Goal: Task Accomplishment & Management: Use online tool/utility

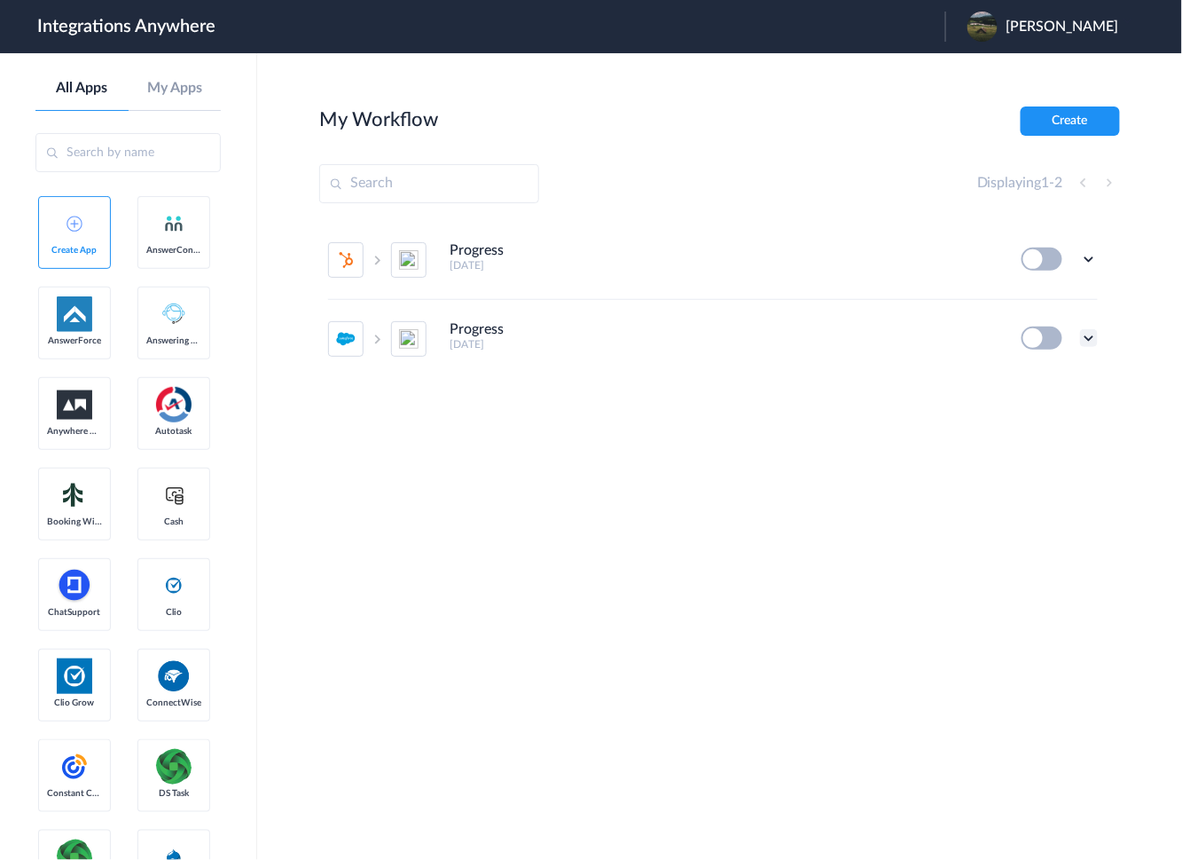
click at [1087, 345] on icon at bounding box center [1089, 338] width 18 height 18
click at [1090, 27] on span "[PERSON_NAME]" at bounding box center [1063, 27] width 113 height 17
click at [1078, 73] on li "Logout" at bounding box center [1042, 72] width 192 height 33
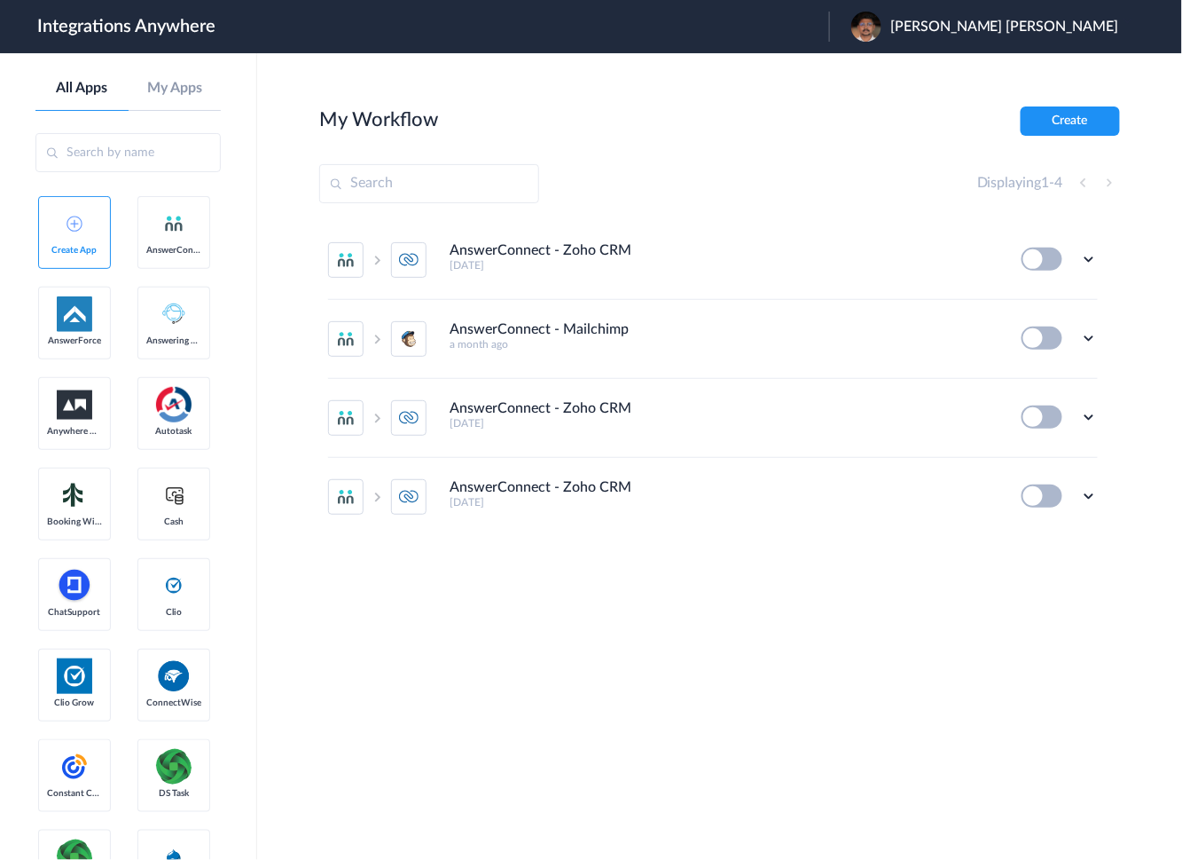
click at [613, 671] on section "My Workflow Create Displaying 1 - 4 AnswerConnect - Zoho CRM 2 days ago Edit Ta…" at bounding box center [719, 509] width 801 height 806
click at [1091, 494] on icon at bounding box center [1089, 496] width 18 height 18
click at [1042, 383] on li "Edit" at bounding box center [1040, 387] width 115 height 33
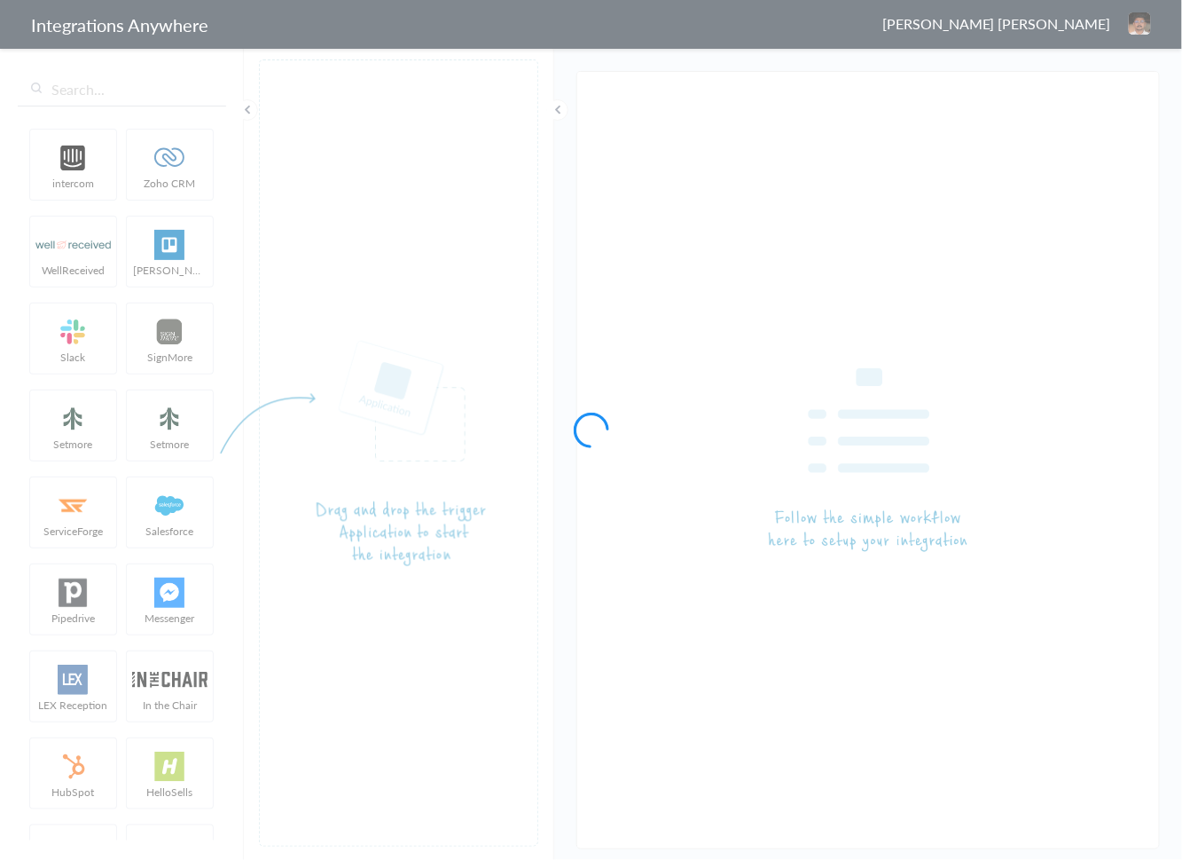
type input "AnswerConnect - Zoho CRM"
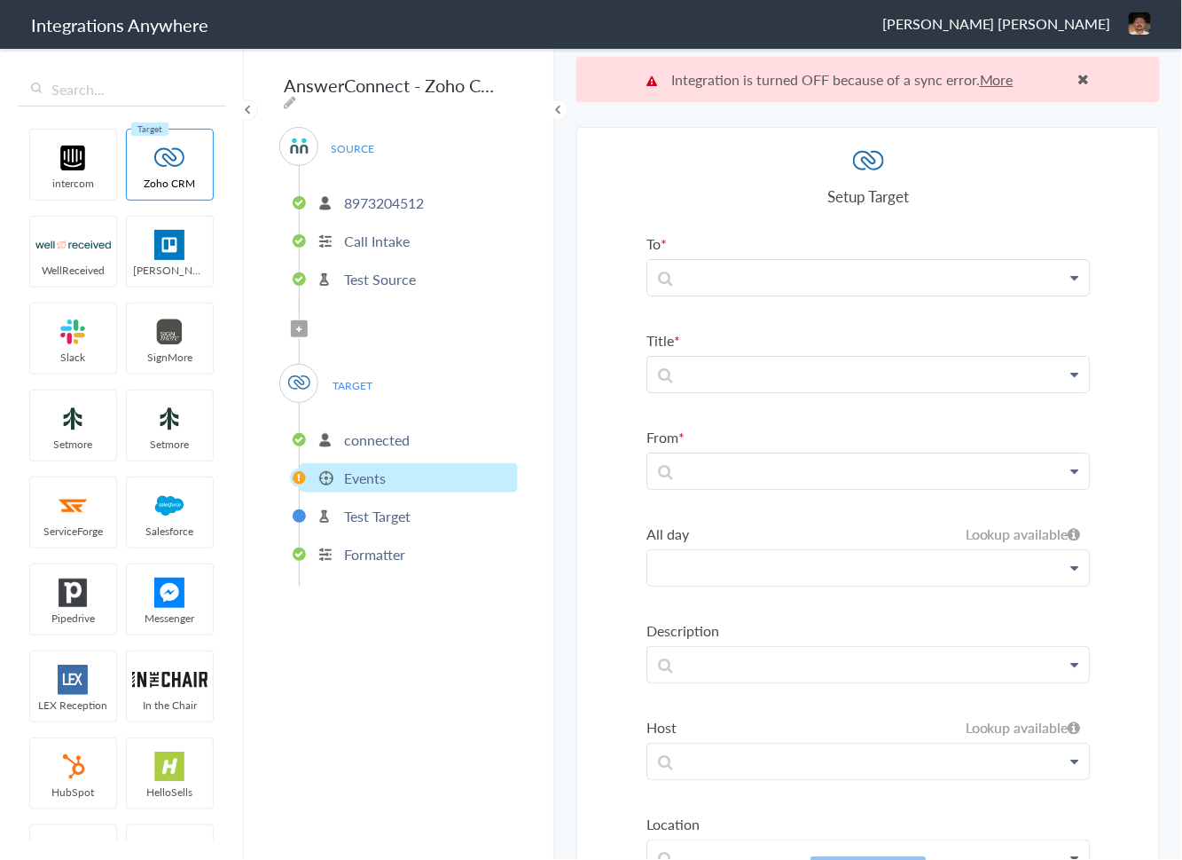
click at [873, 560] on p at bounding box center [869, 567] width 442 height 35
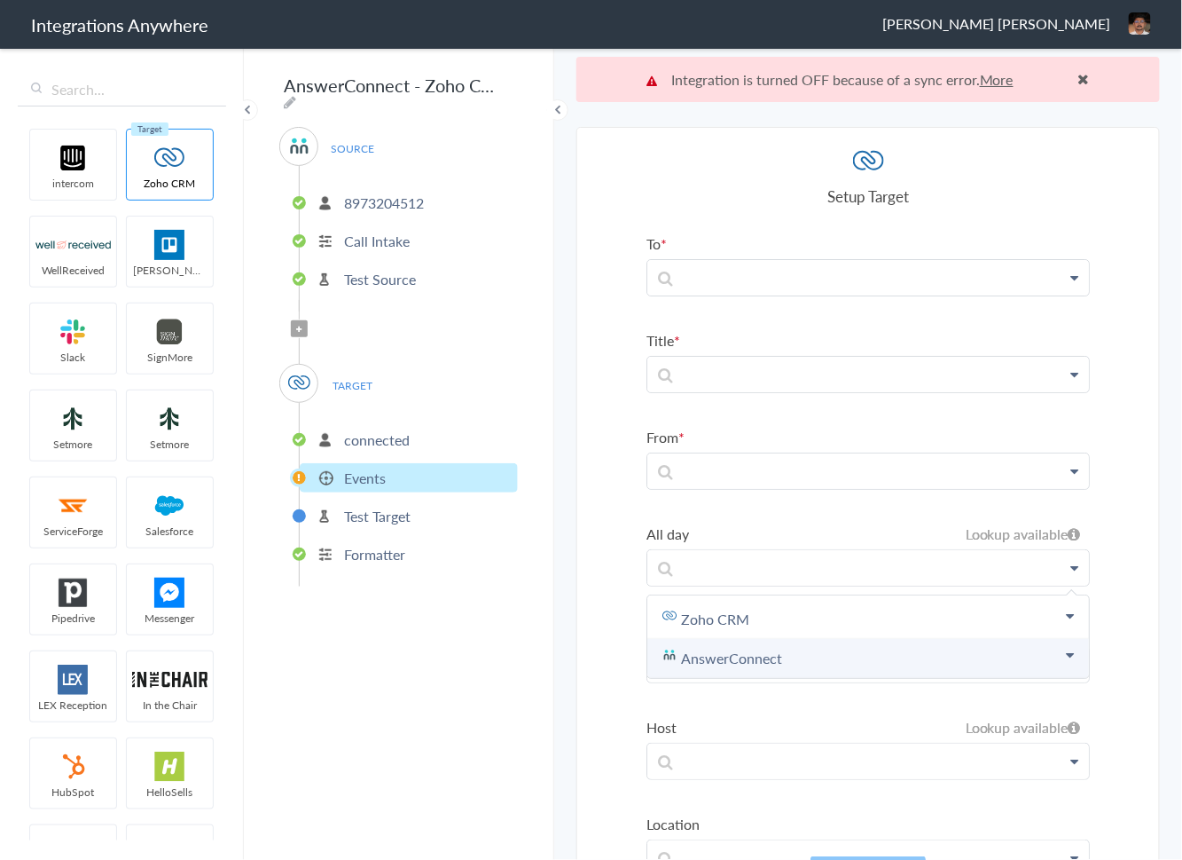
click at [742, 661] on link "AnswerConnect" at bounding box center [869, 658] width 442 height 39
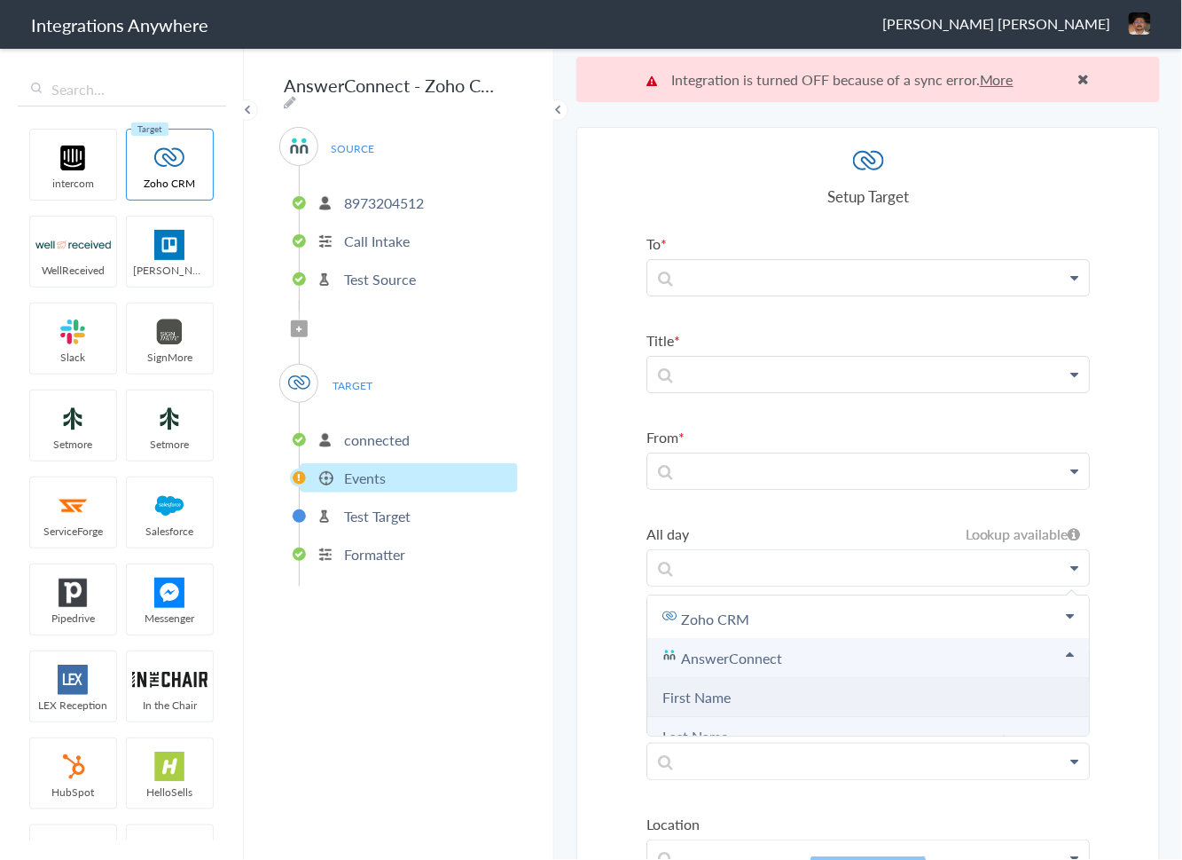
click at [748, 686] on Name "First Name" at bounding box center [869, 697] width 442 height 39
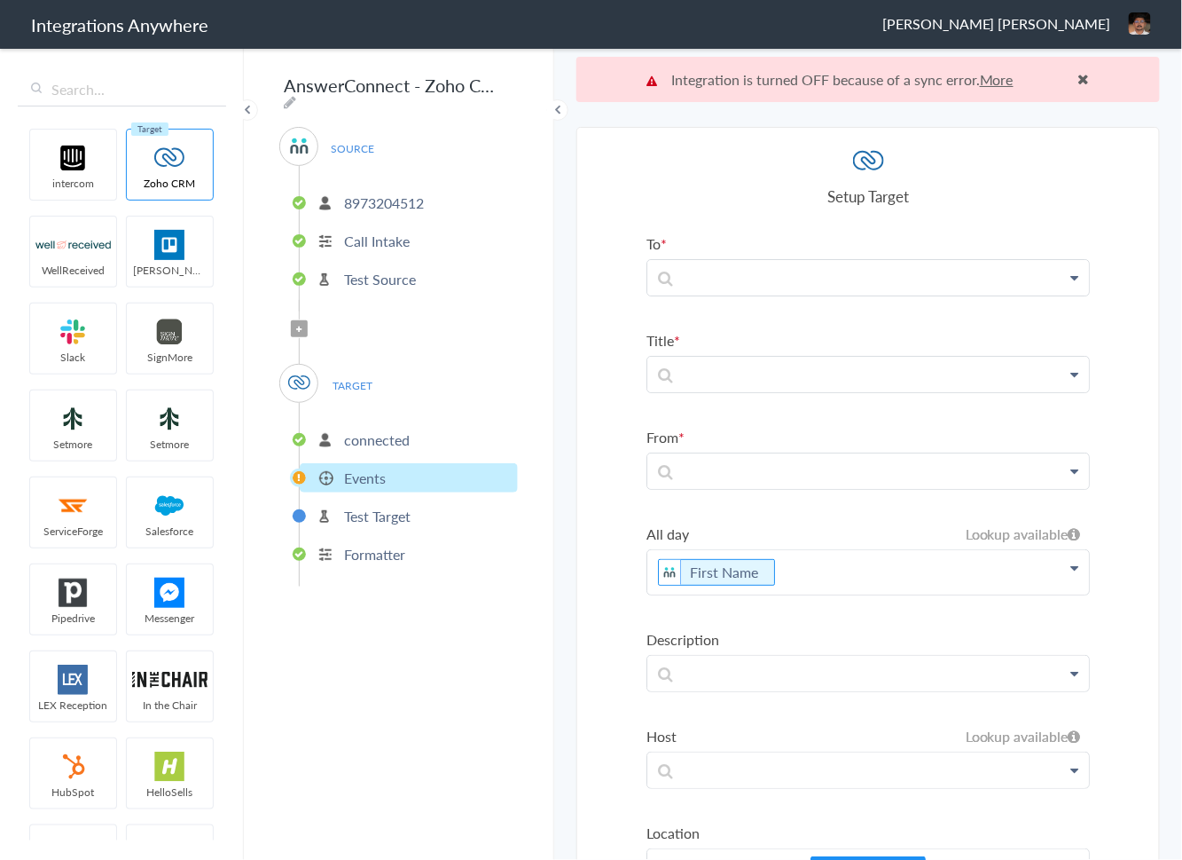
click at [814, 583] on p "First Name" at bounding box center [869, 572] width 442 height 44
click at [601, 588] on section "Select Account 8973204512 Rename Delete (3 months ago) + connect Continue Setup…" at bounding box center [869, 516] width 584 height 778
